Goal: Find specific page/section: Find specific page/section

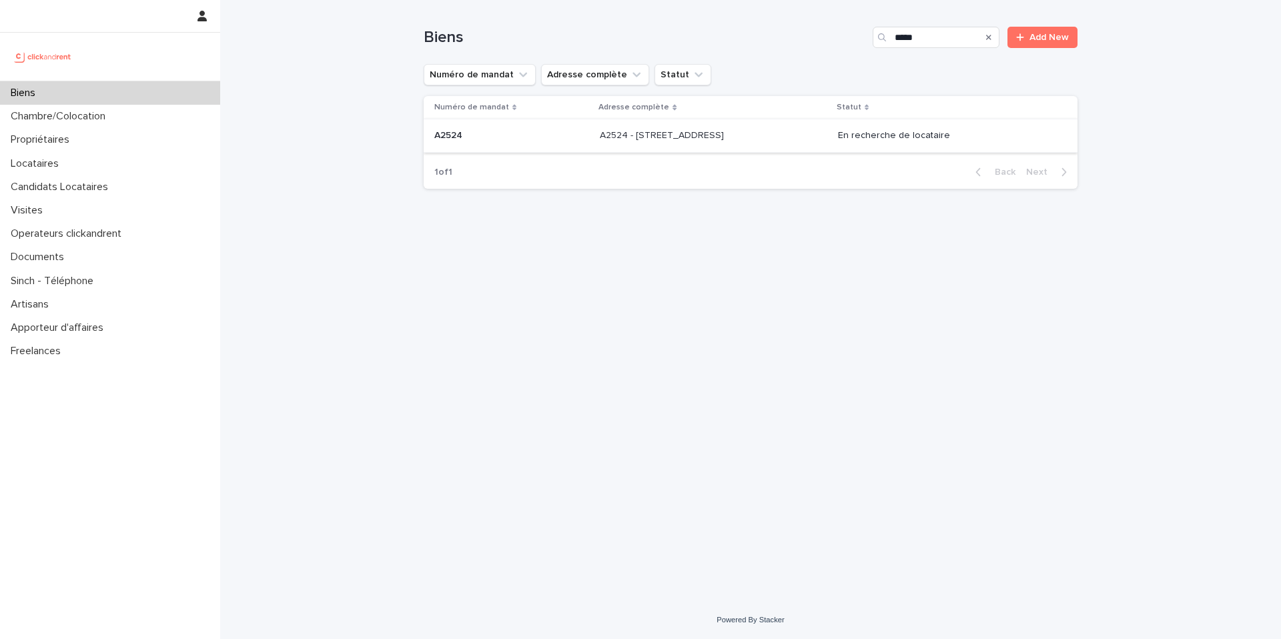
type input "*****"
click at [704, 137] on p "A2524 - [STREET_ADDRESS]" at bounding box center [663, 134] width 127 height 14
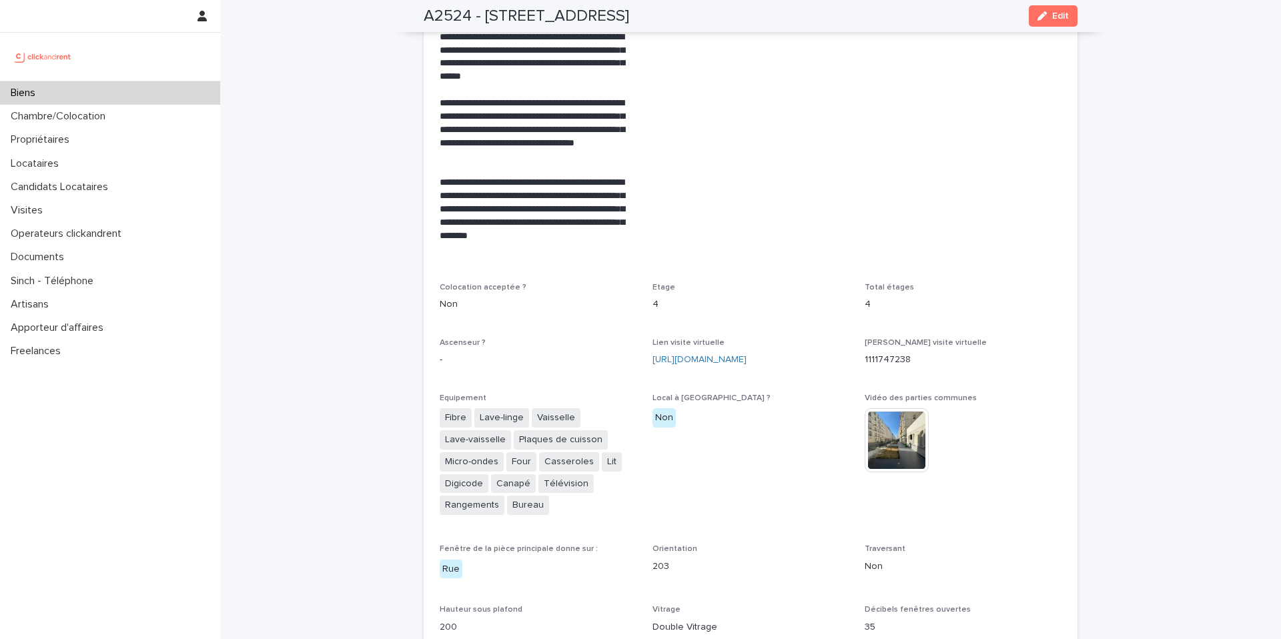
scroll to position [2796, 0]
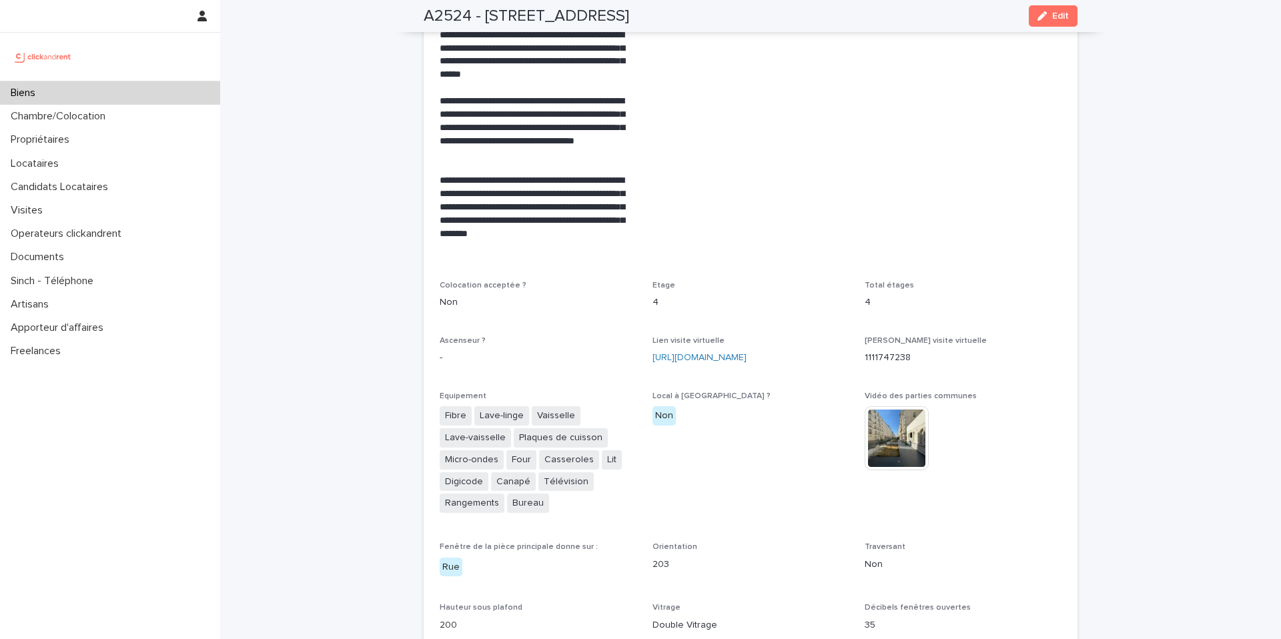
click at [815, 176] on span "Mise en avant -" at bounding box center [750, 60] width 197 height 410
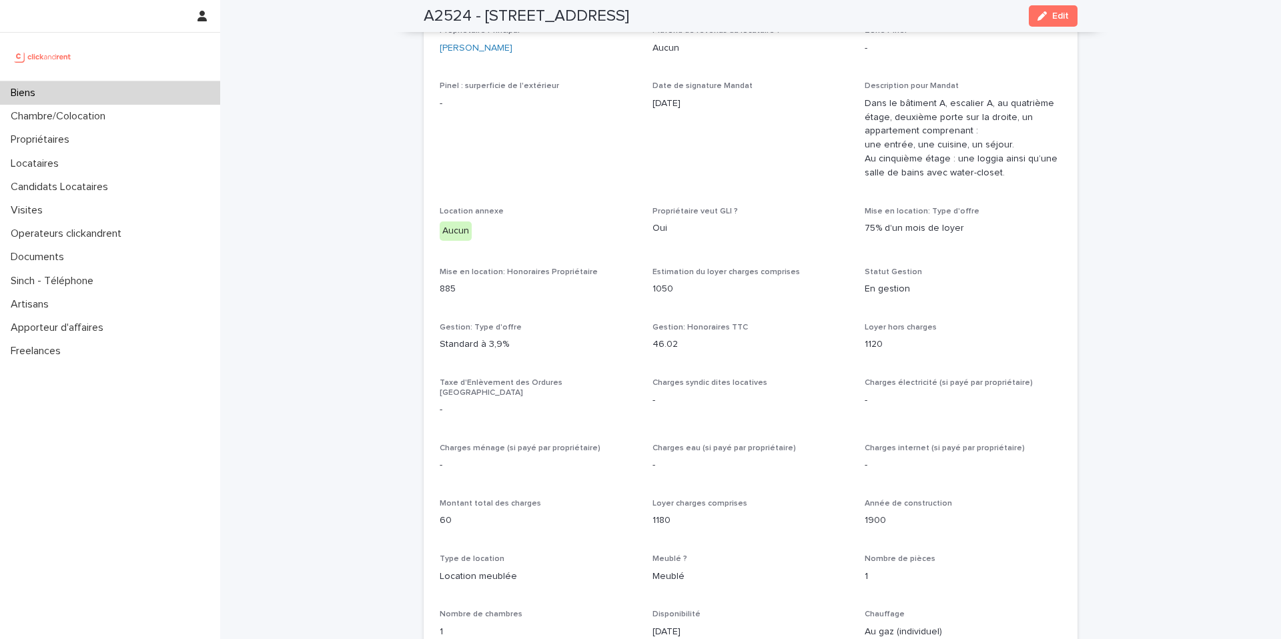
scroll to position [1037, 0]
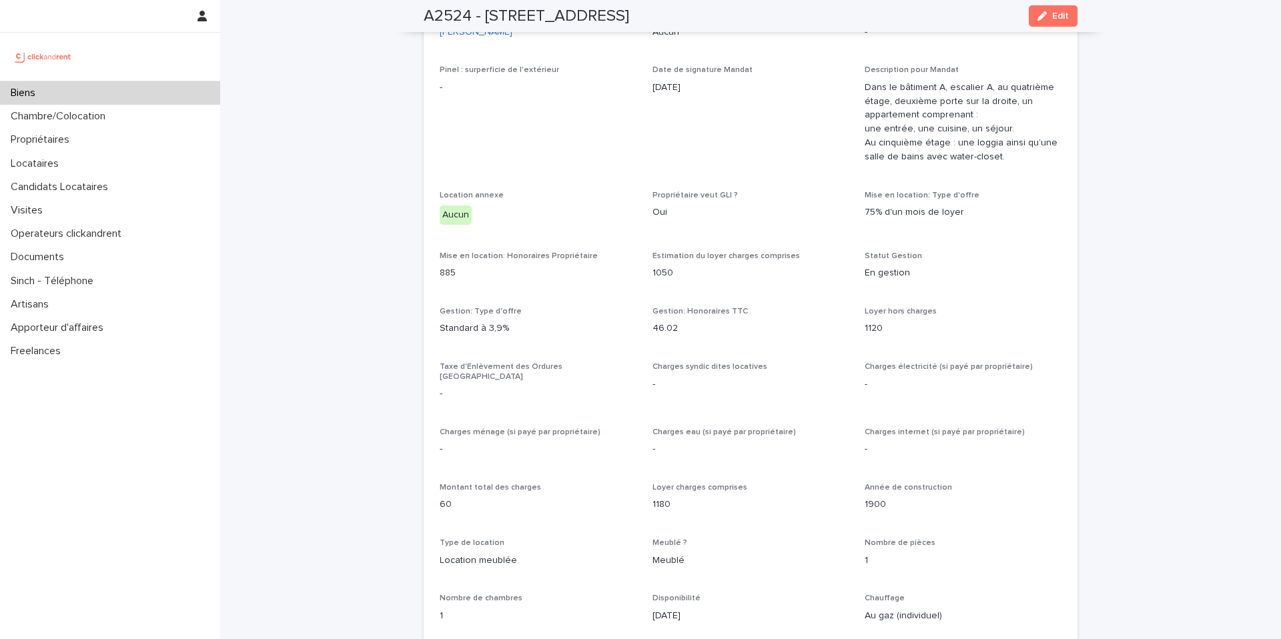
click at [94, 94] on div "Biens" at bounding box center [110, 92] width 220 height 23
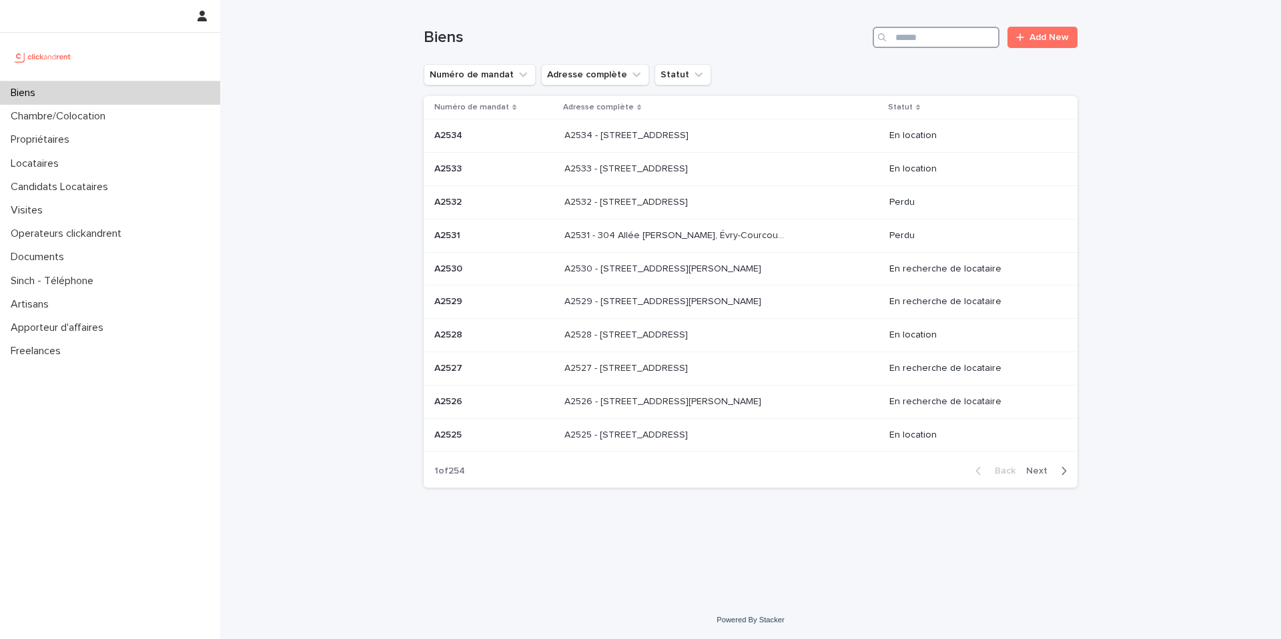
click at [961, 35] on input "Search" at bounding box center [936, 37] width 127 height 21
paste input "*****"
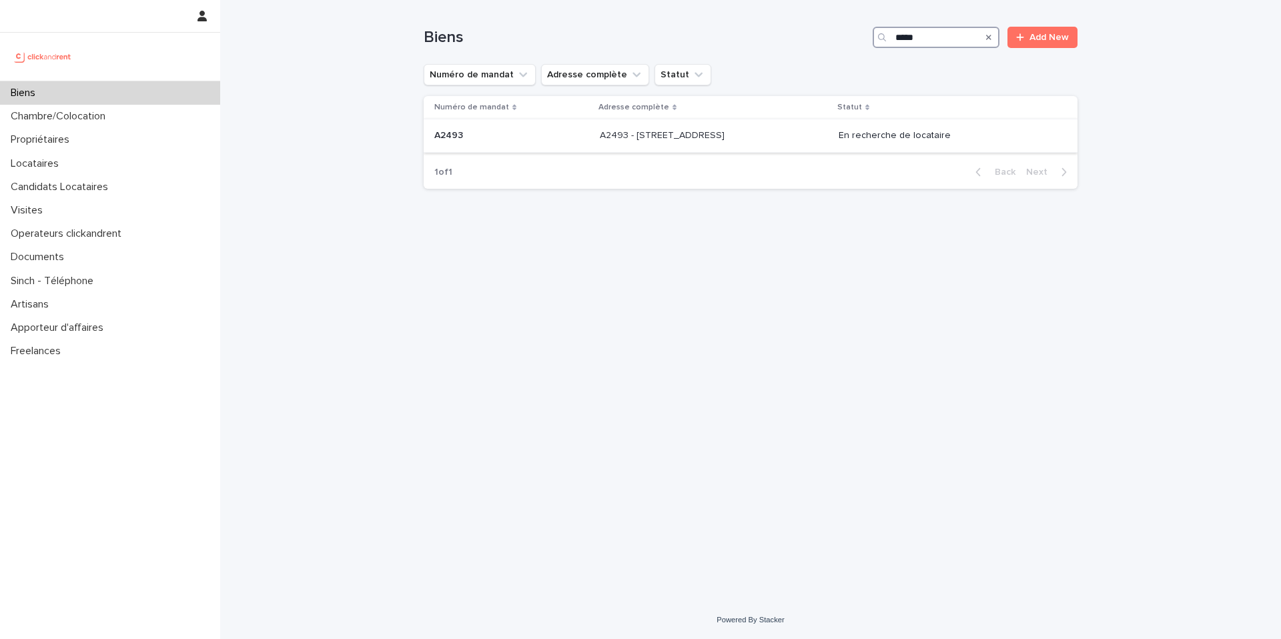
type input "*****"
click at [833, 147] on td "A2493 - [STREET_ADDRESS] - [STREET_ADDRESS]" at bounding box center [713, 135] width 239 height 33
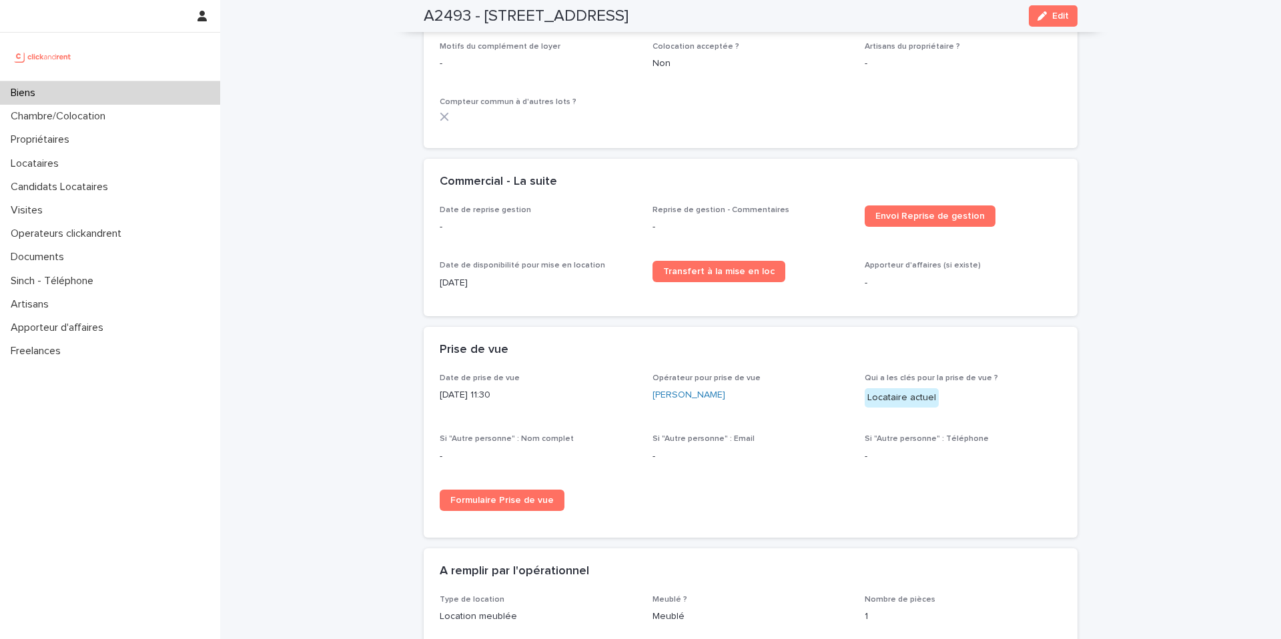
scroll to position [1044, 0]
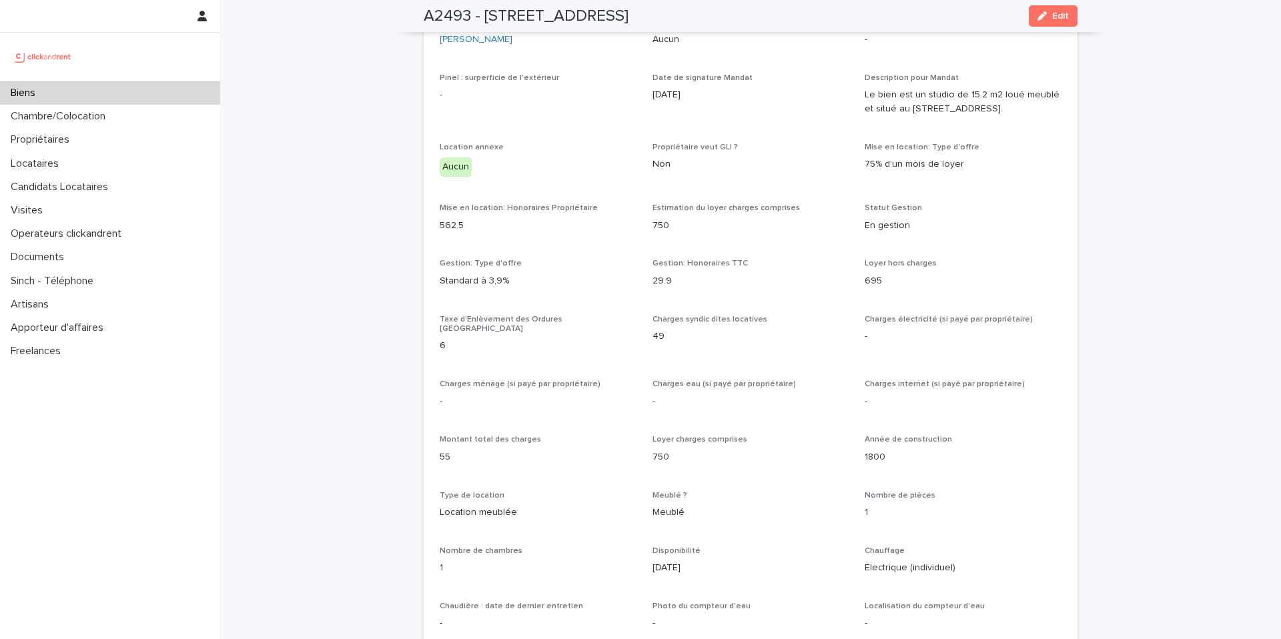
click at [903, 349] on div "Charges électricité (si payé par propriétaire) -" at bounding box center [963, 334] width 197 height 39
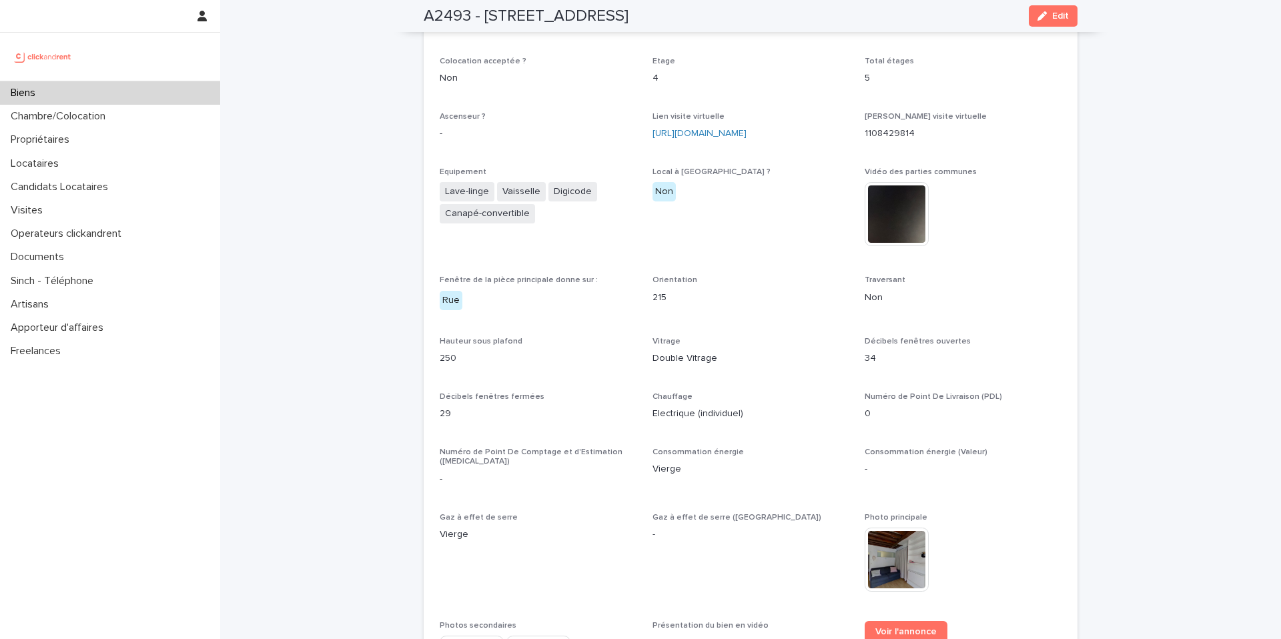
scroll to position [2960, 0]
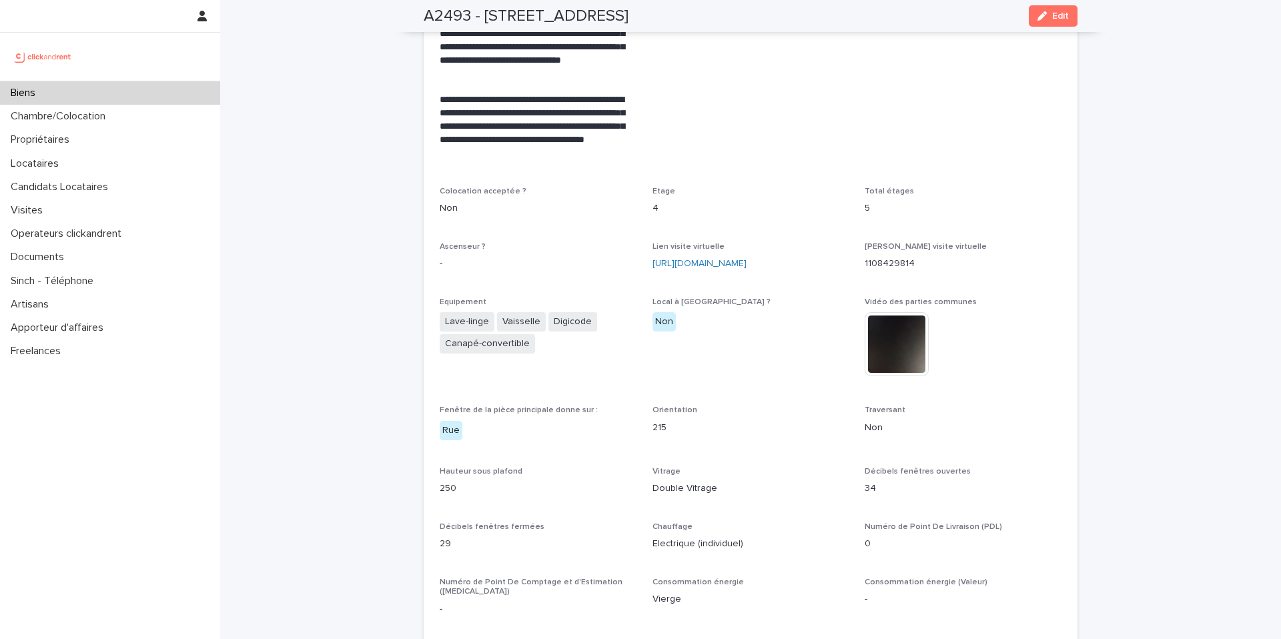
click at [690, 201] on p "4" at bounding box center [750, 208] width 197 height 14
drag, startPoint x: 690, startPoint y: 183, endPoint x: 677, endPoint y: 180, distance: 13.0
click at [677, 201] on p "4" at bounding box center [750, 208] width 197 height 14
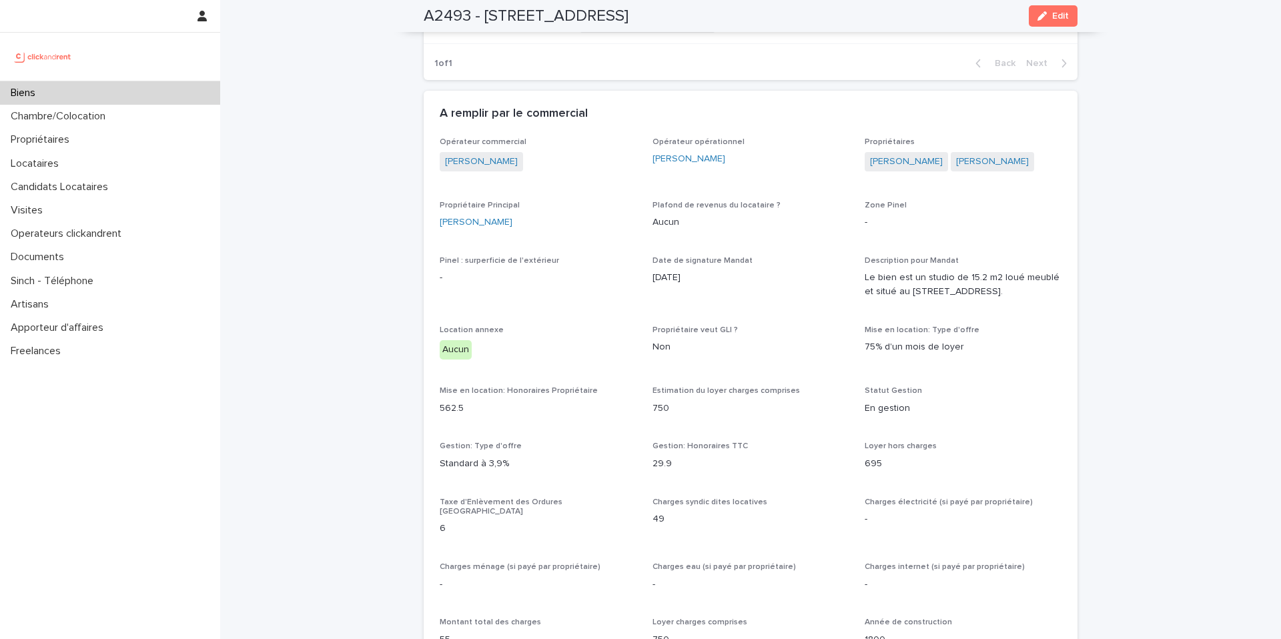
scroll to position [867, 0]
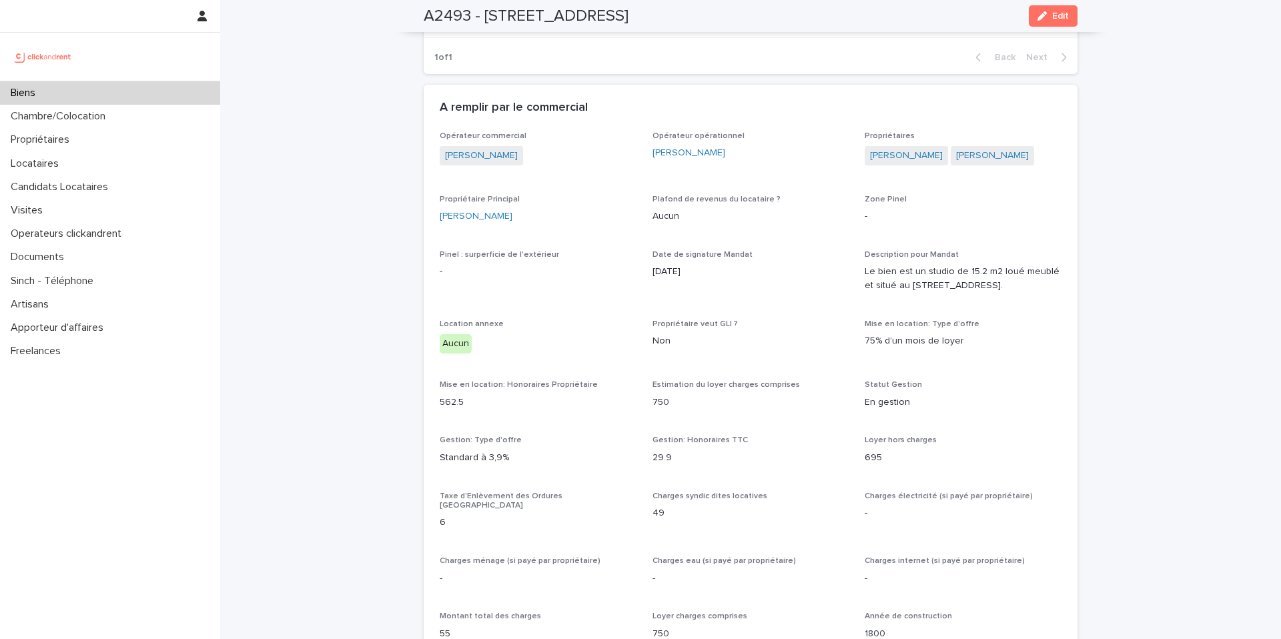
drag, startPoint x: 568, startPoint y: 153, endPoint x: 432, endPoint y: 157, distance: 136.1
click at [432, 157] on div "Opérateur commercial Jean-Vianney Bourdette Opérateur opérationnel Sophie Mille…" at bounding box center [751, 646] width 654 height 1031
copy link "[PERSON_NAME]"
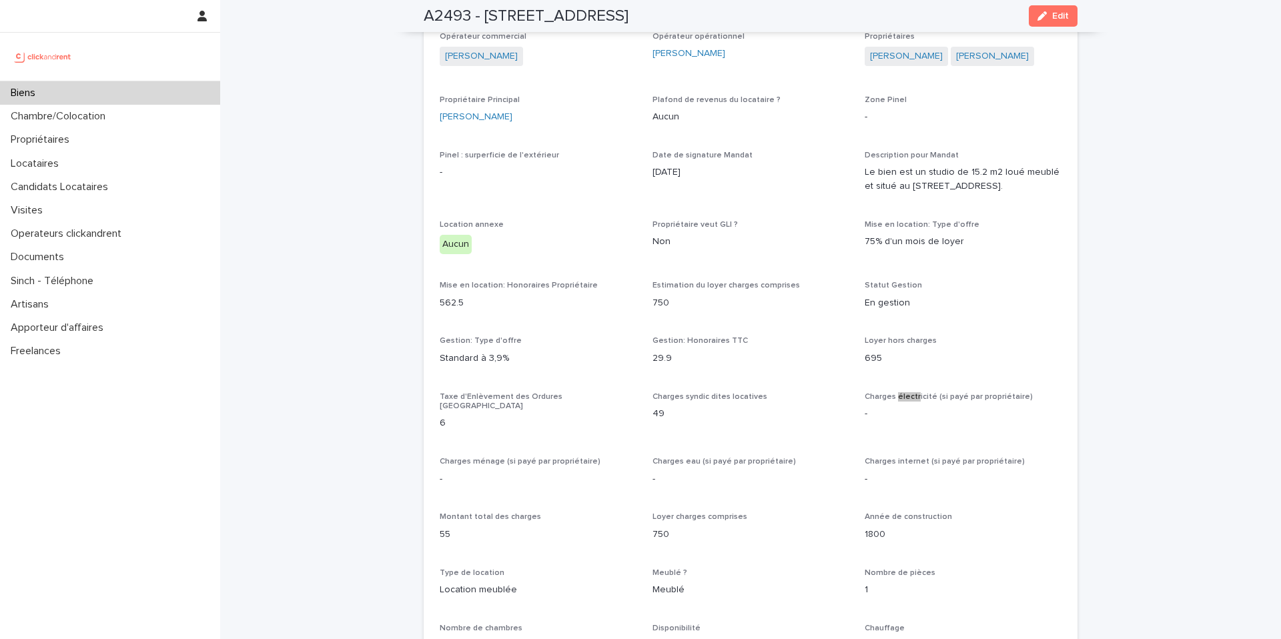
scroll to position [962, 0]
click at [82, 93] on div "Biens" at bounding box center [110, 92] width 220 height 23
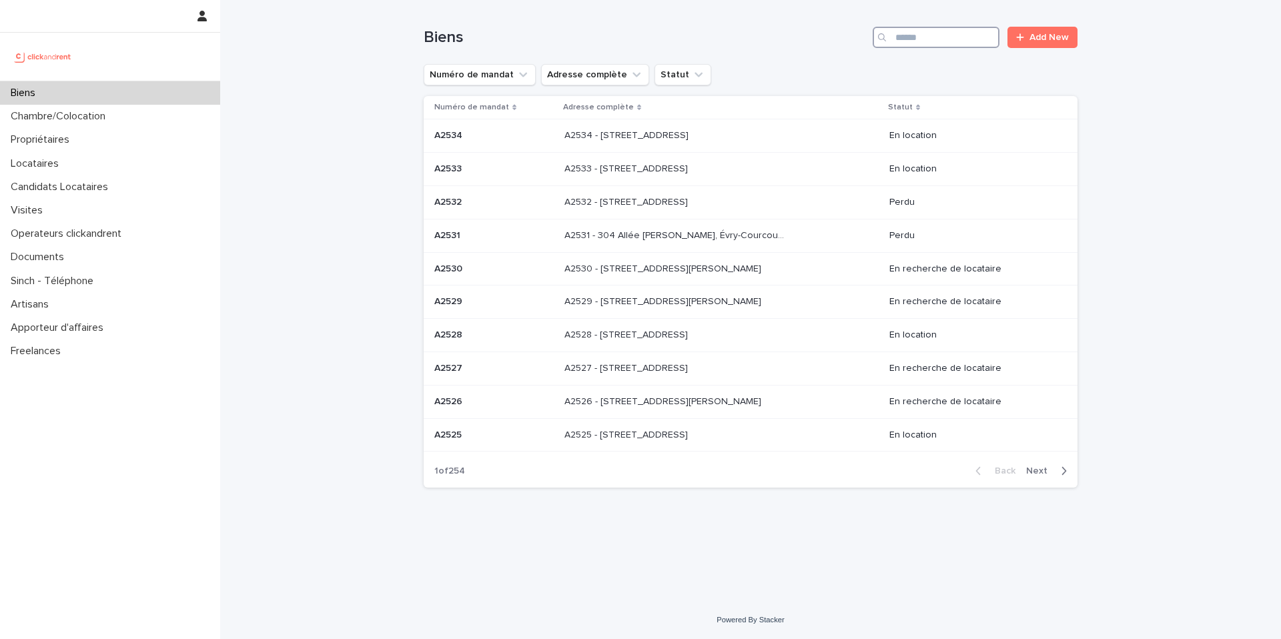
click at [920, 35] on input "Search" at bounding box center [936, 37] width 127 height 21
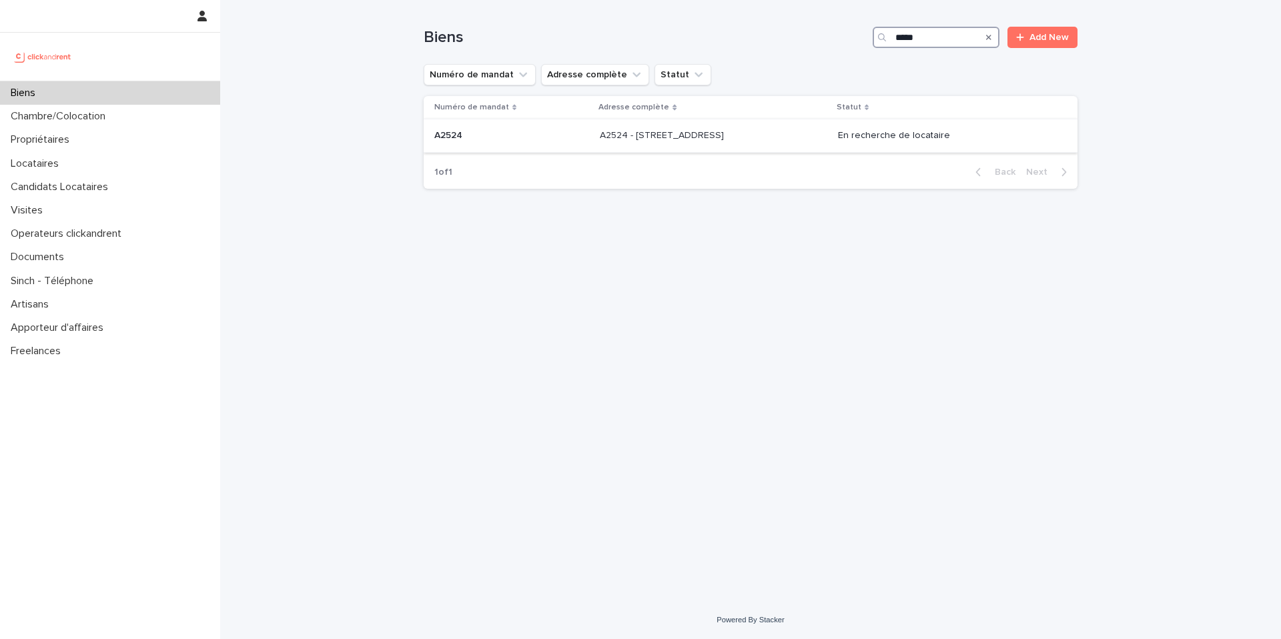
type input "*****"
click at [601, 147] on td "A2524 - 37 rue de Wattignies, Paris 75012 A2524 - 37 rue de Wattignies, Paris 7…" at bounding box center [713, 135] width 238 height 33
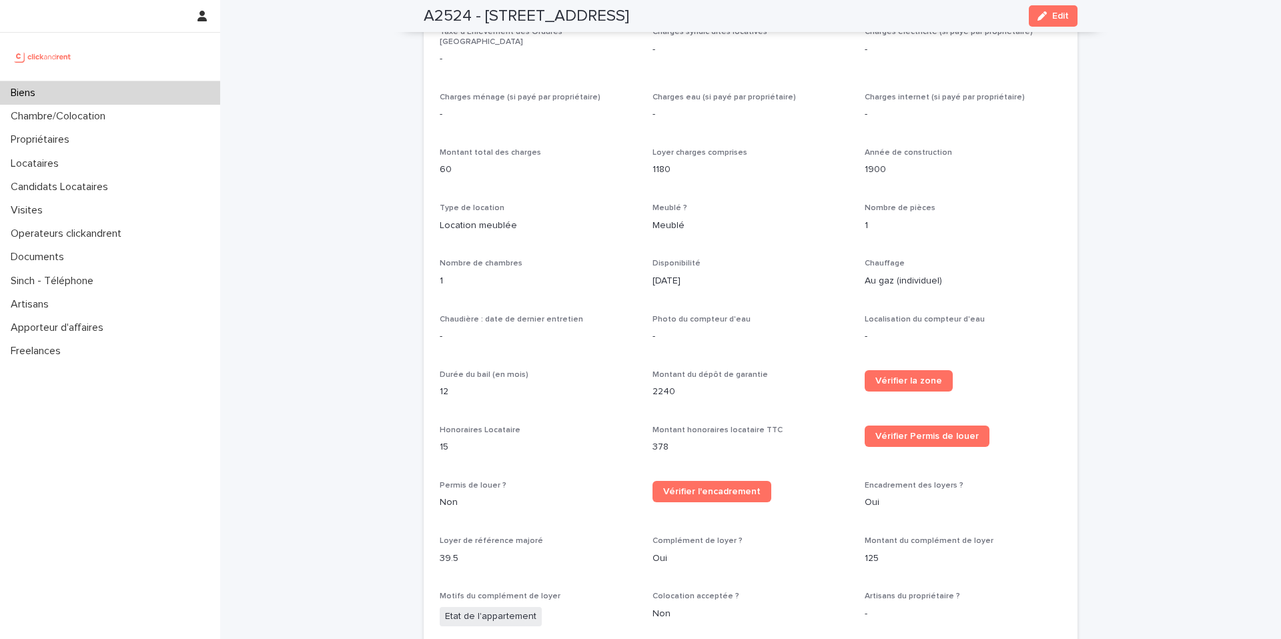
scroll to position [1311, 0]
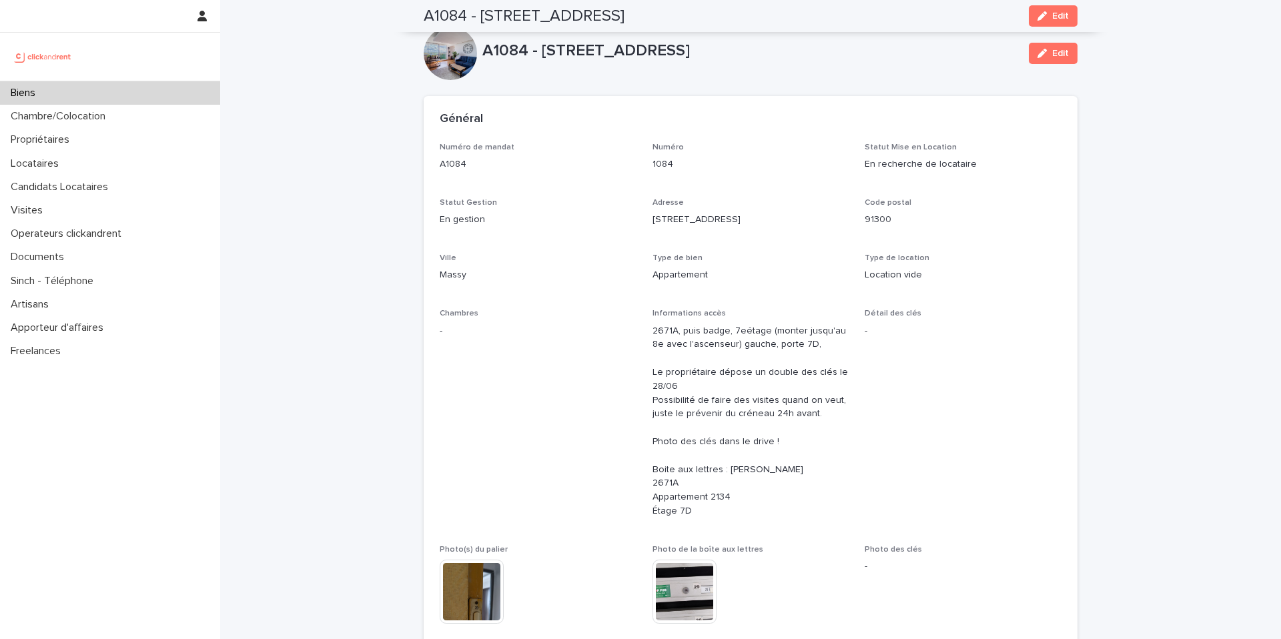
scroll to position [5421, 0]
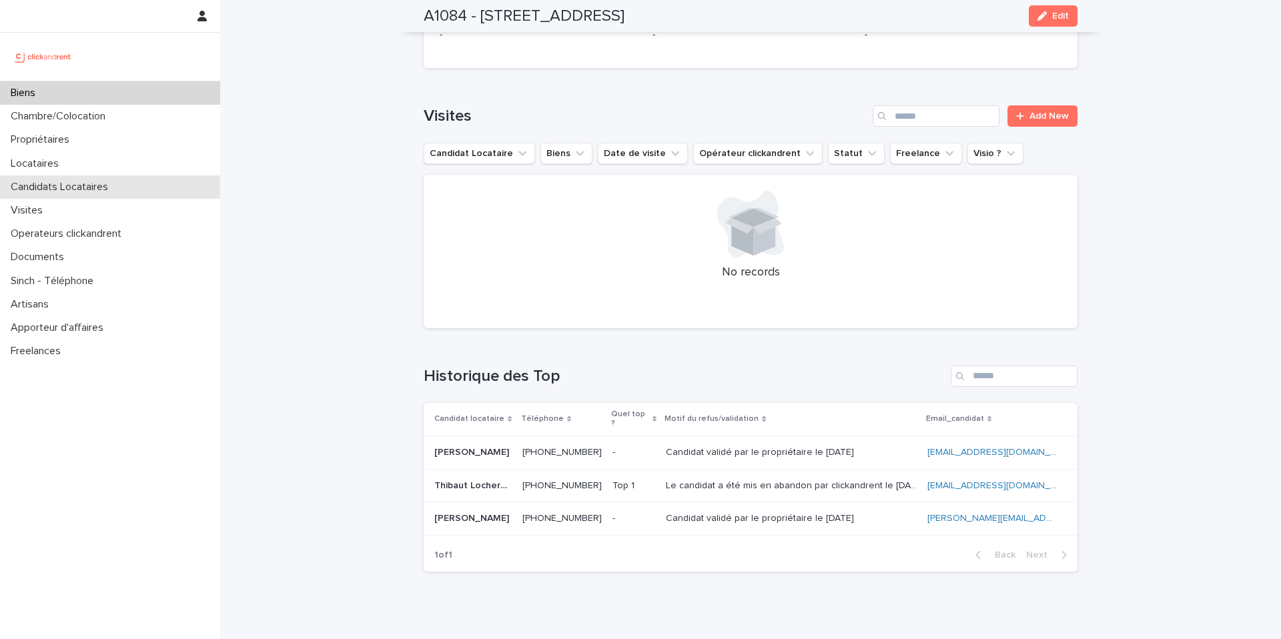
click at [70, 189] on p "Candidats Locataires" at bounding box center [61, 187] width 113 height 13
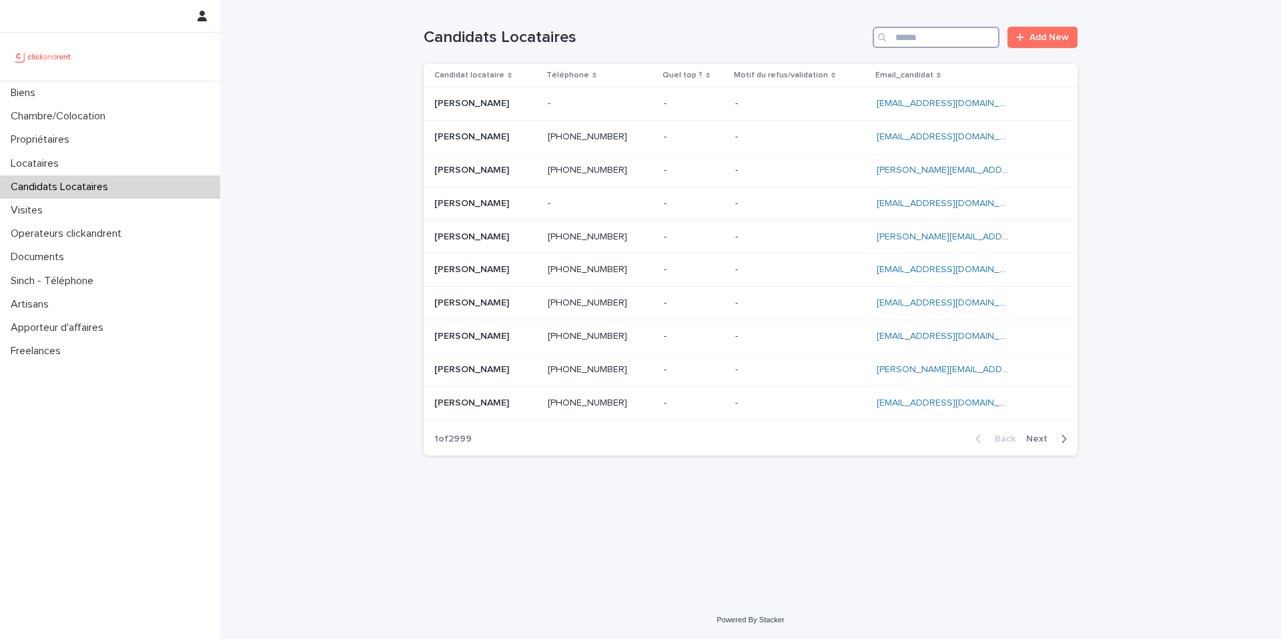
click at [944, 42] on input "Search" at bounding box center [936, 37] width 127 height 21
paste input "**********"
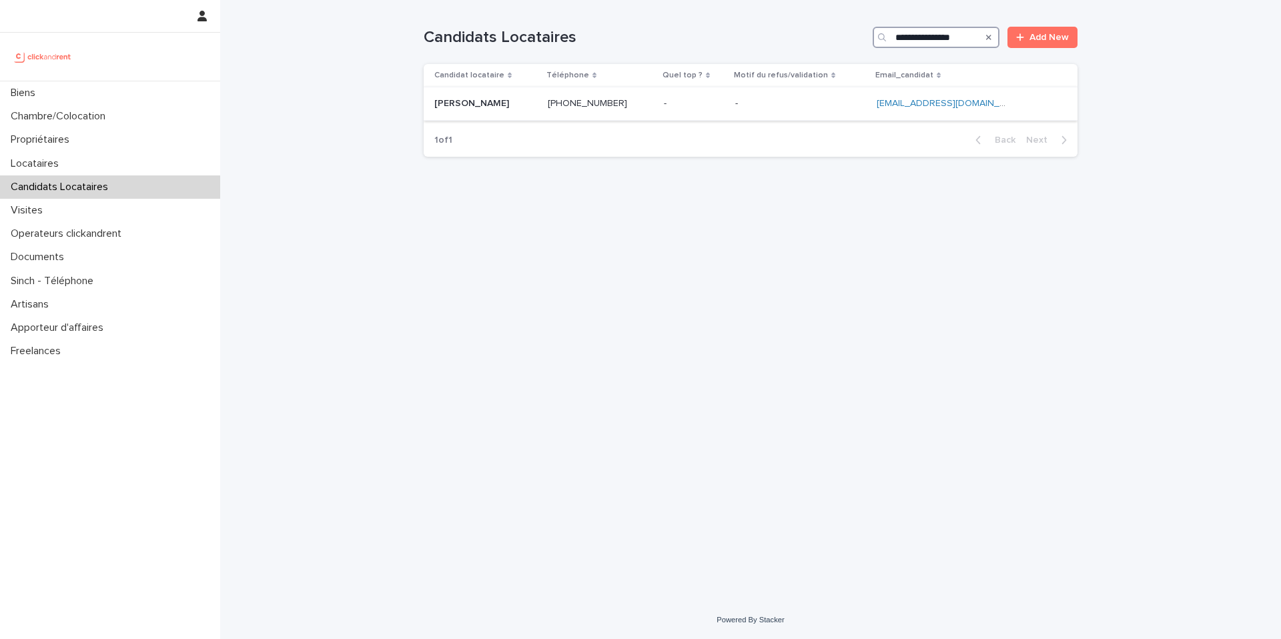
type input "**********"
click at [536, 105] on p at bounding box center [485, 103] width 103 height 11
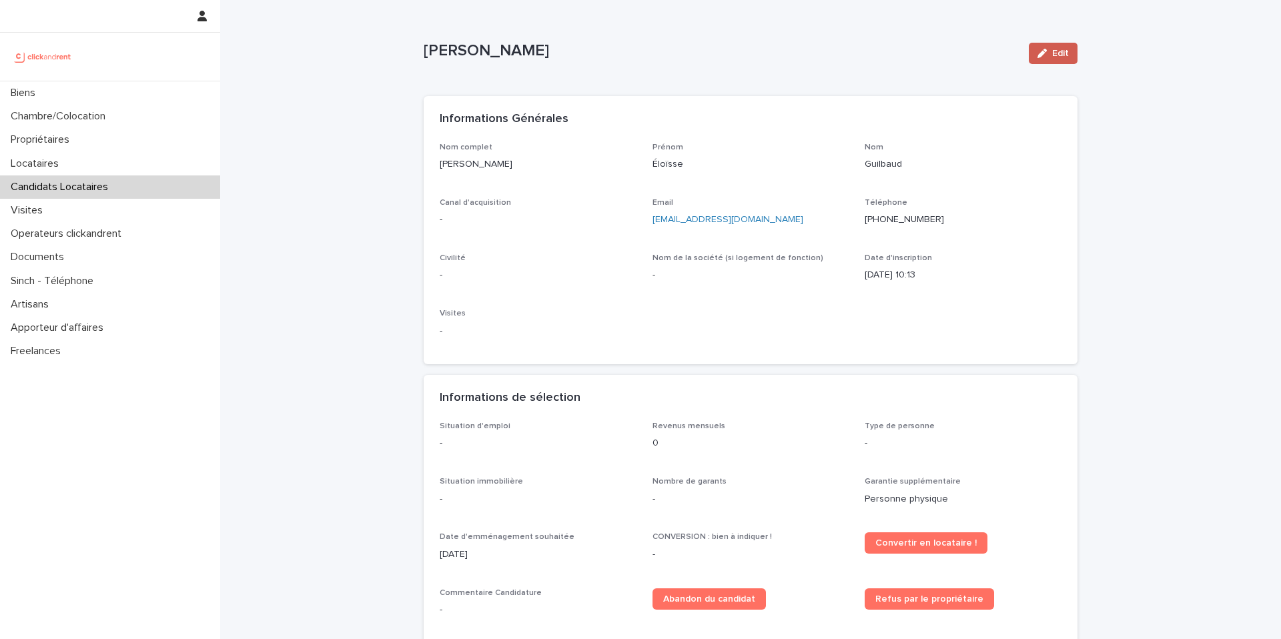
click at [1045, 53] on div "button" at bounding box center [1044, 53] width 15 height 9
